Goal: Navigation & Orientation: Find specific page/section

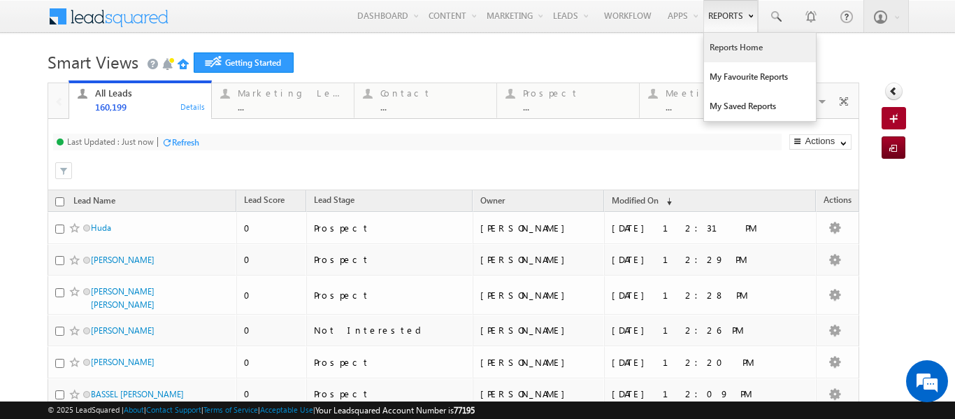
click at [718, 52] on link "Reports Home" at bounding box center [760, 47] width 112 height 29
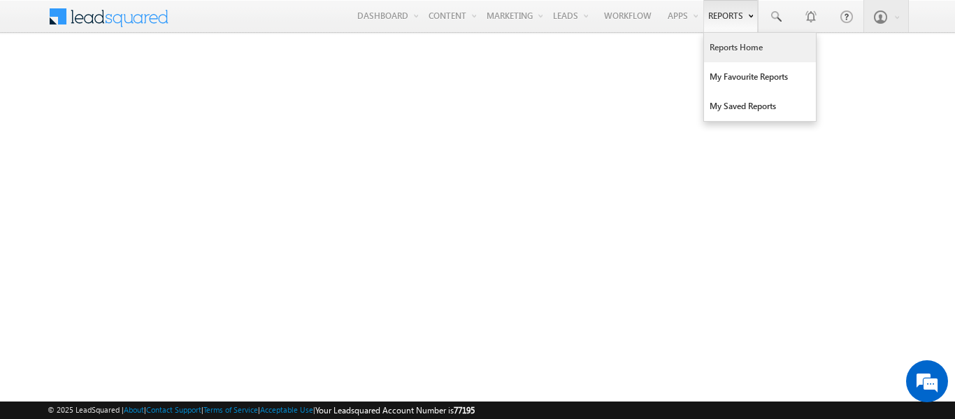
click at [726, 46] on link "Reports Home" at bounding box center [760, 47] width 112 height 29
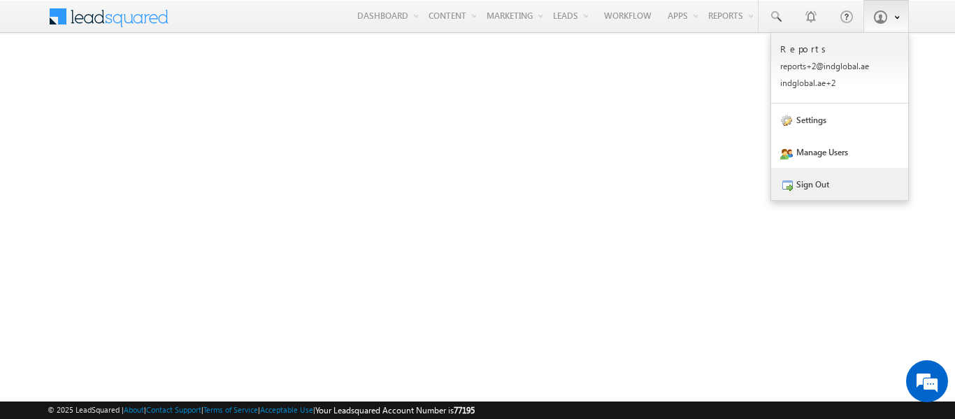
click at [815, 188] on link "Sign Out" at bounding box center [839, 184] width 137 height 32
